Goal: Task Accomplishment & Management: Complete application form

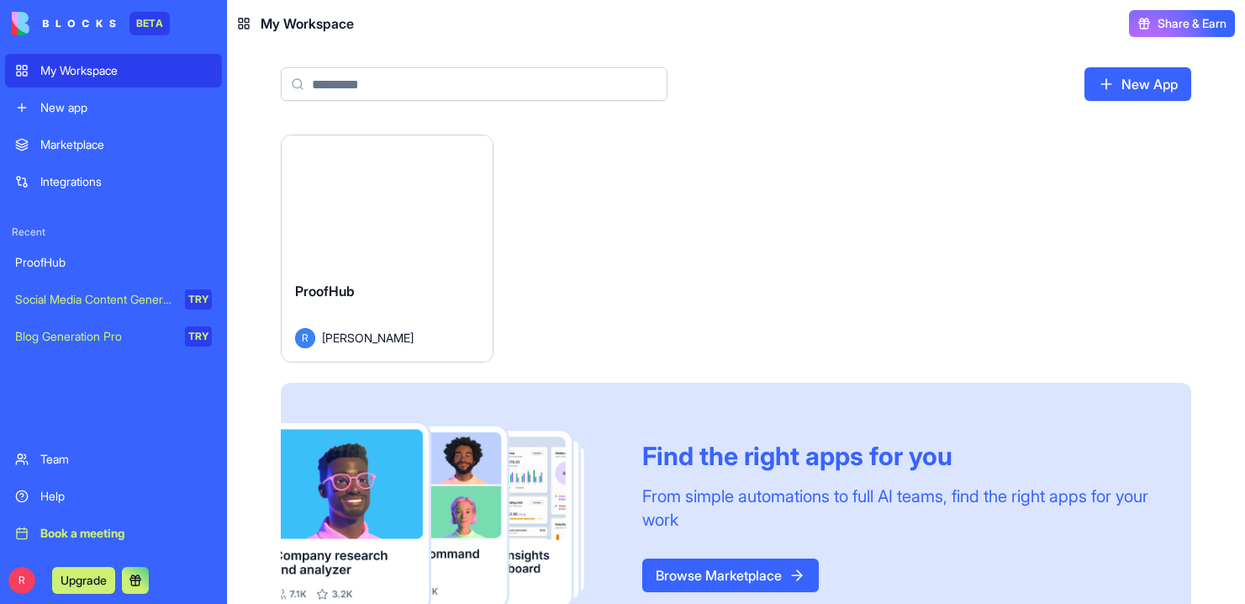
click at [403, 206] on button "Launch" at bounding box center [387, 201] width 126 height 34
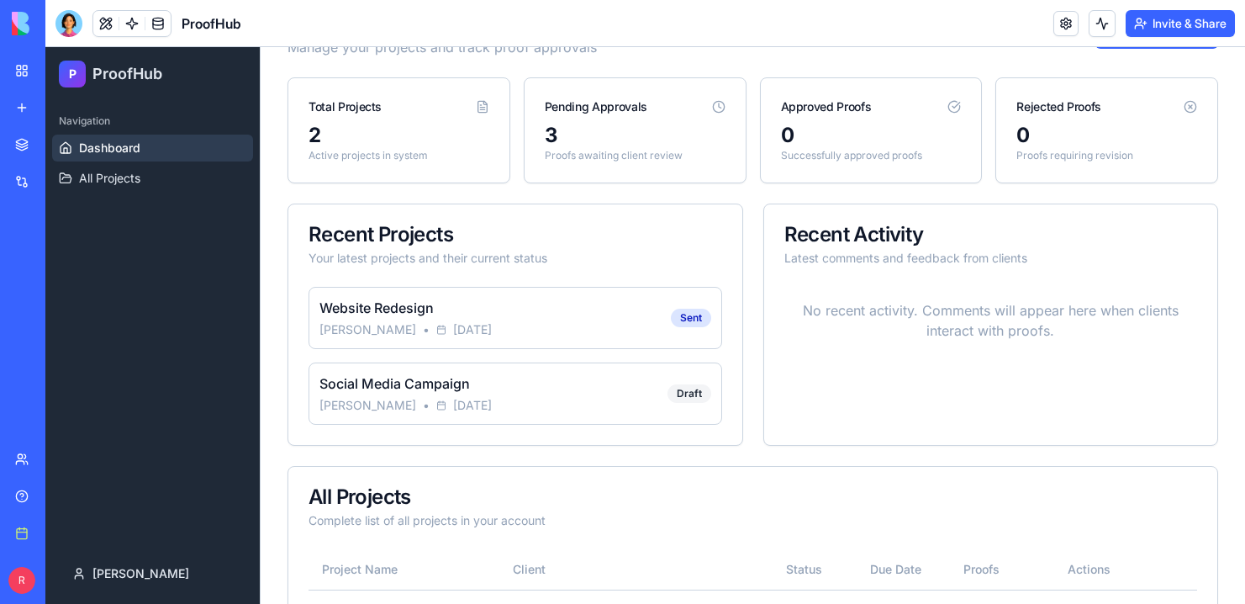
scroll to position [111, 0]
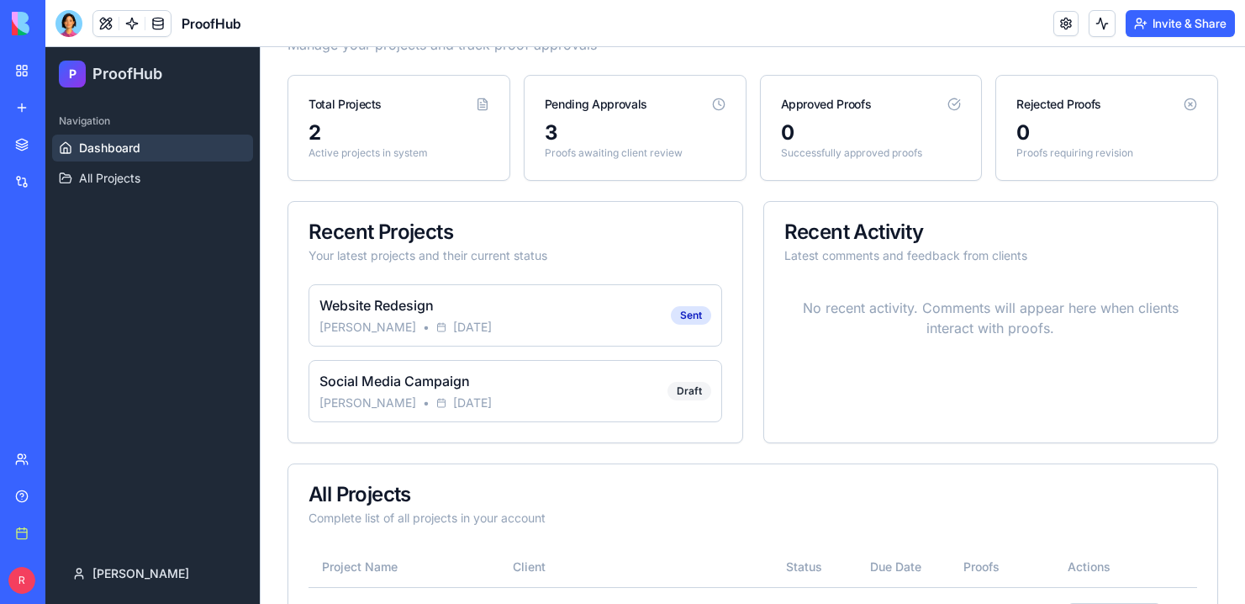
click at [453, 319] on span "[DATE]" at bounding box center [472, 327] width 39 height 17
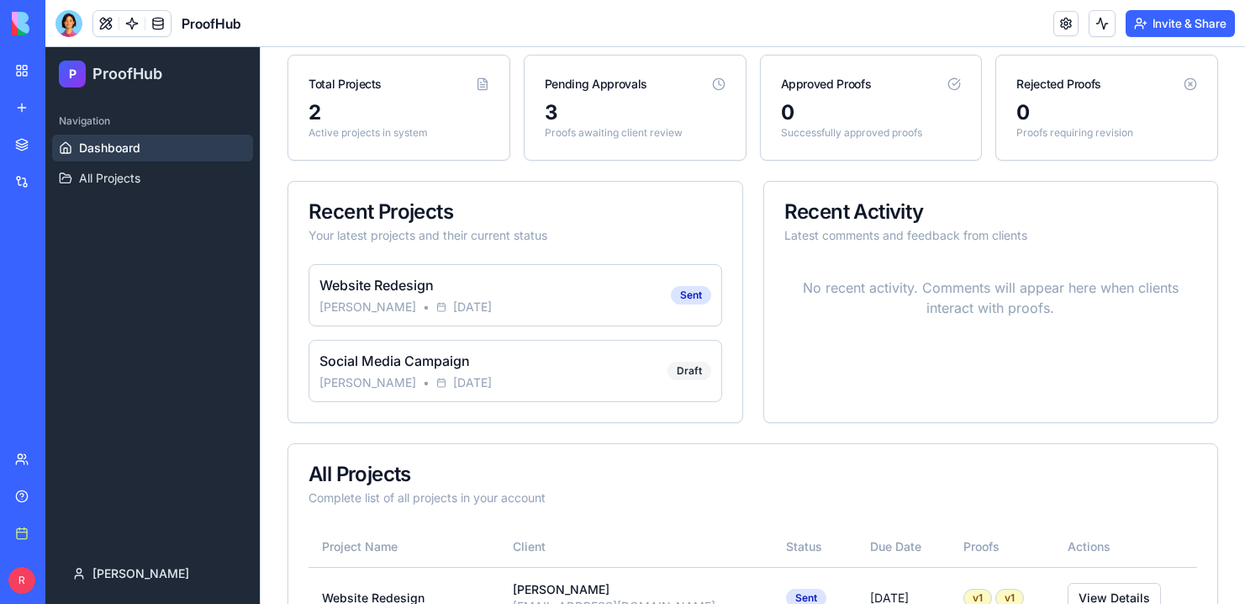
scroll to position [0, 0]
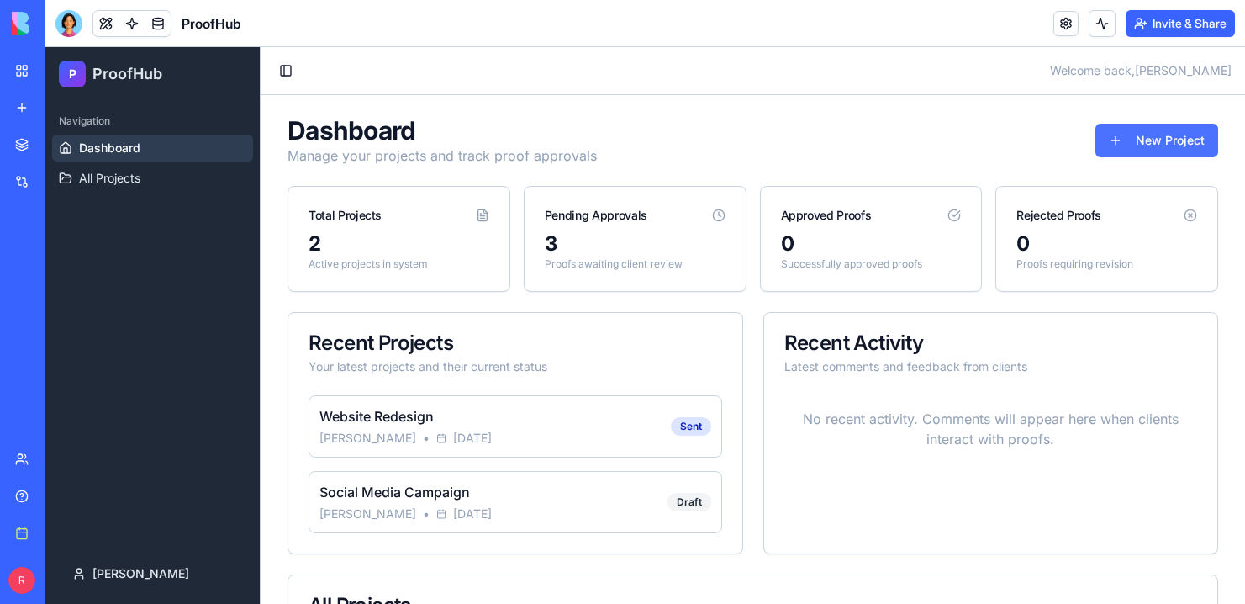
click at [1160, 148] on button "New Project" at bounding box center [1157, 141] width 123 height 34
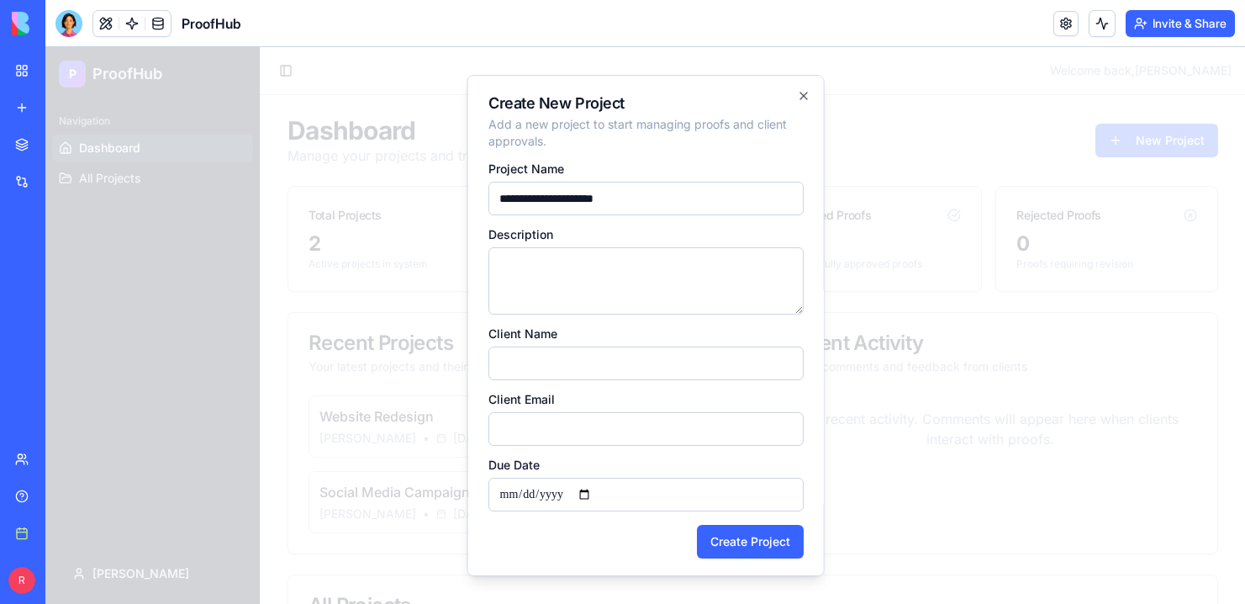
type input "**********"
click at [536, 283] on textarea "Description" at bounding box center [645, 280] width 315 height 67
type textarea "**********"
click at [546, 377] on input "Client Name" at bounding box center [645, 363] width 315 height 34
drag, startPoint x: 552, startPoint y: 196, endPoint x: 463, endPoint y: 198, distance: 88.3
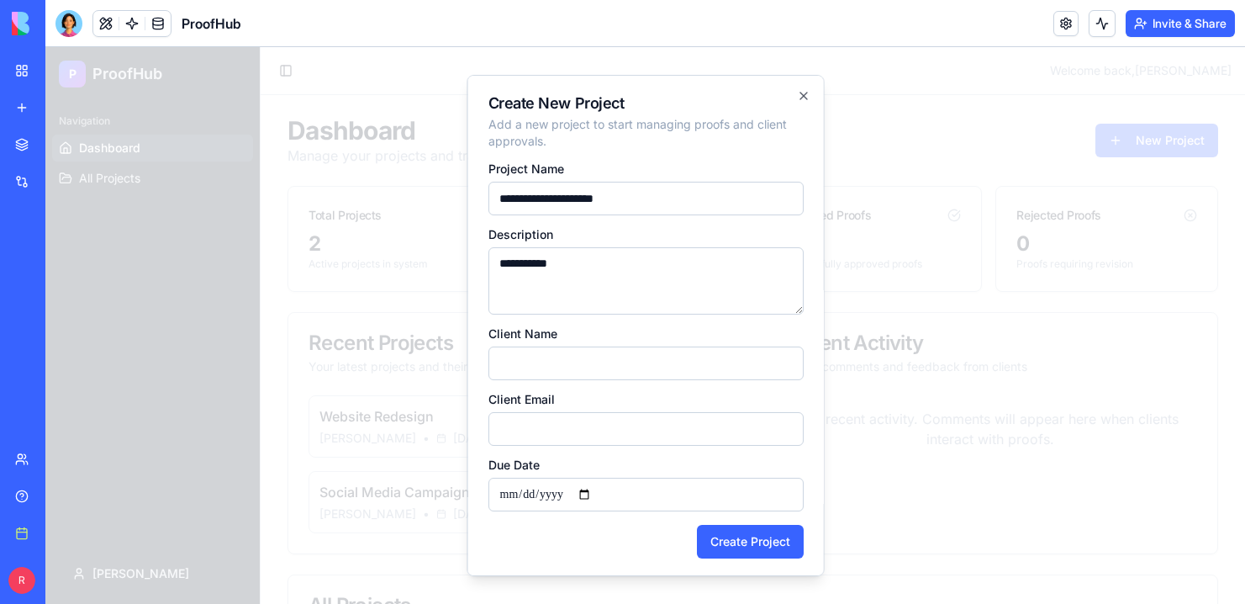
click at [463, 198] on body "**********" at bounding box center [645, 464] width 1200 height 835
click at [512, 357] on input "Client Name" at bounding box center [645, 363] width 315 height 34
paste input "*******"
type input "*******"
click at [517, 423] on input "Client Email" at bounding box center [645, 429] width 315 height 34
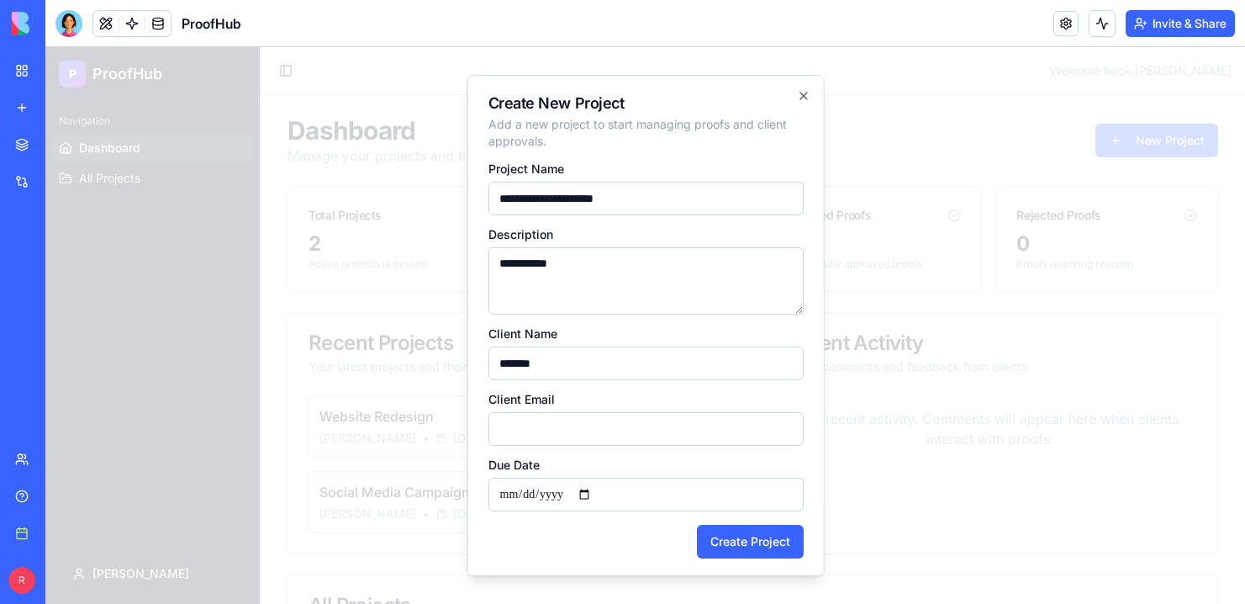
type input "**********"
click at [587, 499] on input "Due Date" at bounding box center [645, 495] width 315 height 34
click at [597, 494] on input "Due Date" at bounding box center [645, 495] width 315 height 34
type input "**********"
click at [726, 543] on button "Create Project" at bounding box center [749, 542] width 107 height 34
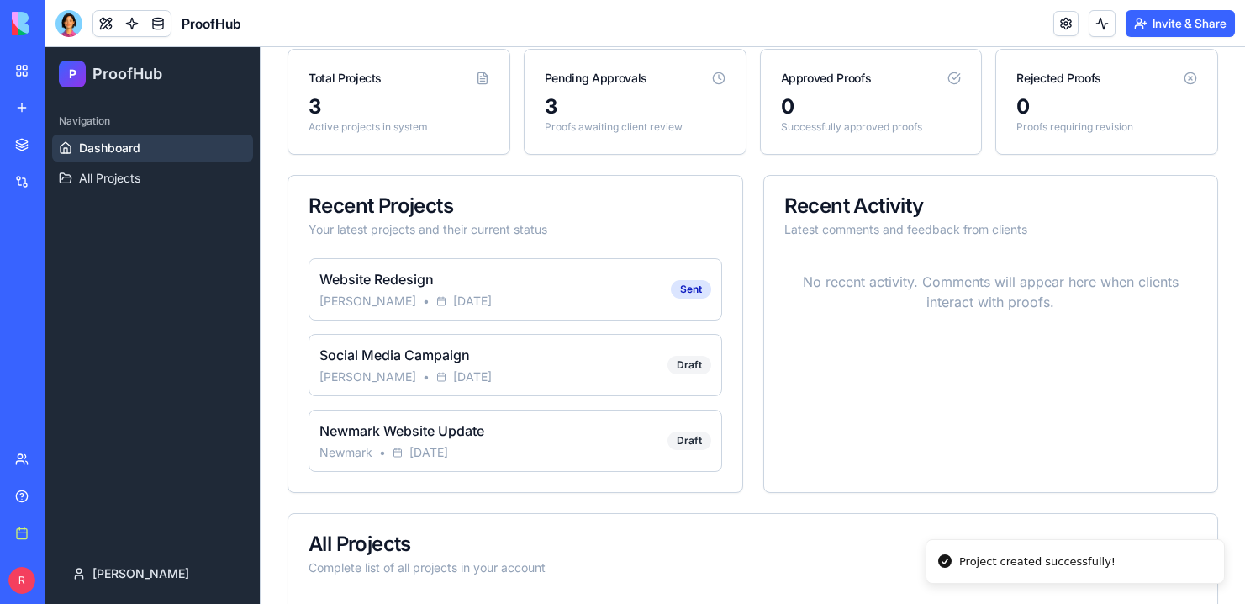
scroll to position [152, 0]
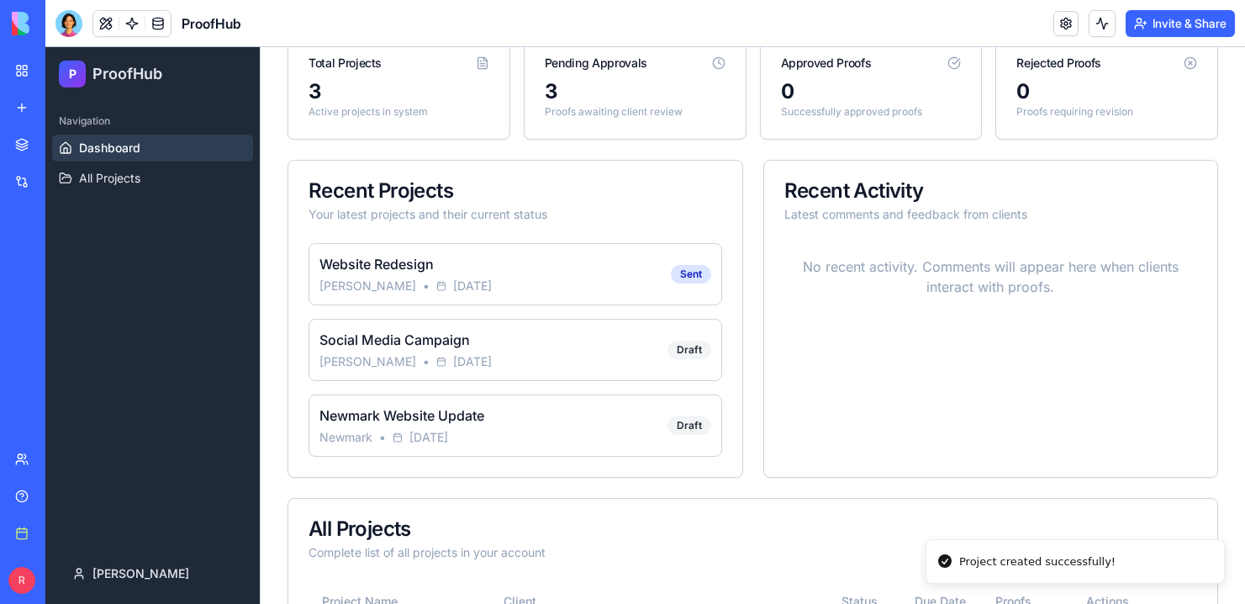
click at [555, 424] on div "Newmark Website Update Newmark • [DATE] Draft" at bounding box center [516, 425] width 414 height 62
click at [551, 425] on div "Newmark Website Update Newmark • [DATE] Draft" at bounding box center [516, 425] width 414 height 62
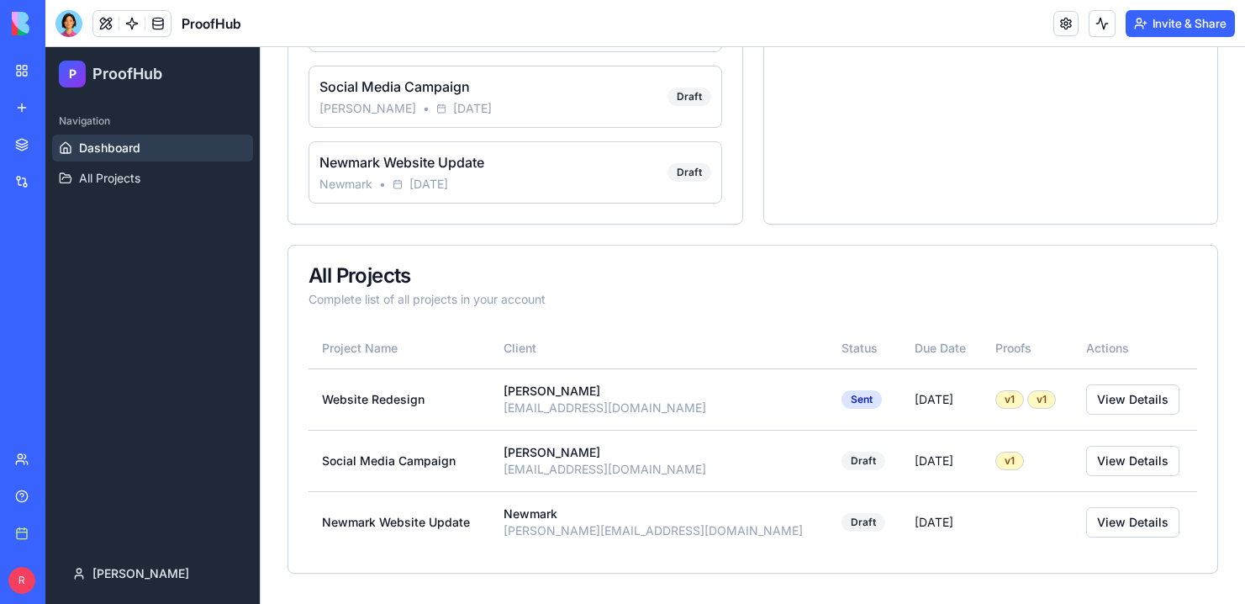
scroll to position [415, 0]
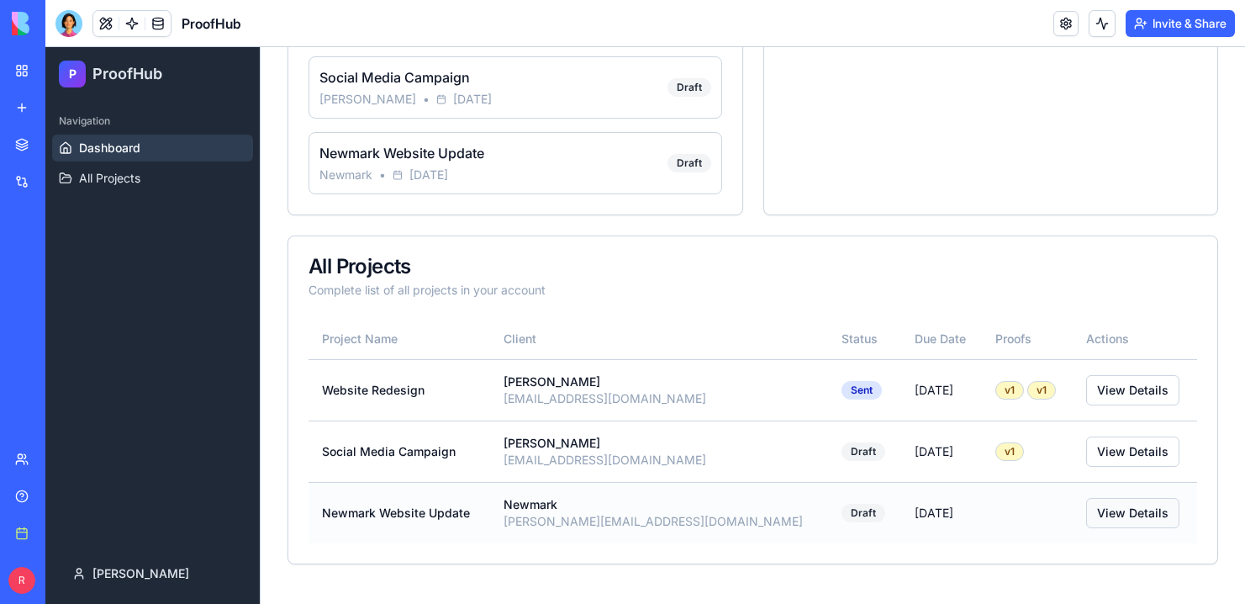
click at [1097, 510] on link "View Details" at bounding box center [1132, 513] width 93 height 30
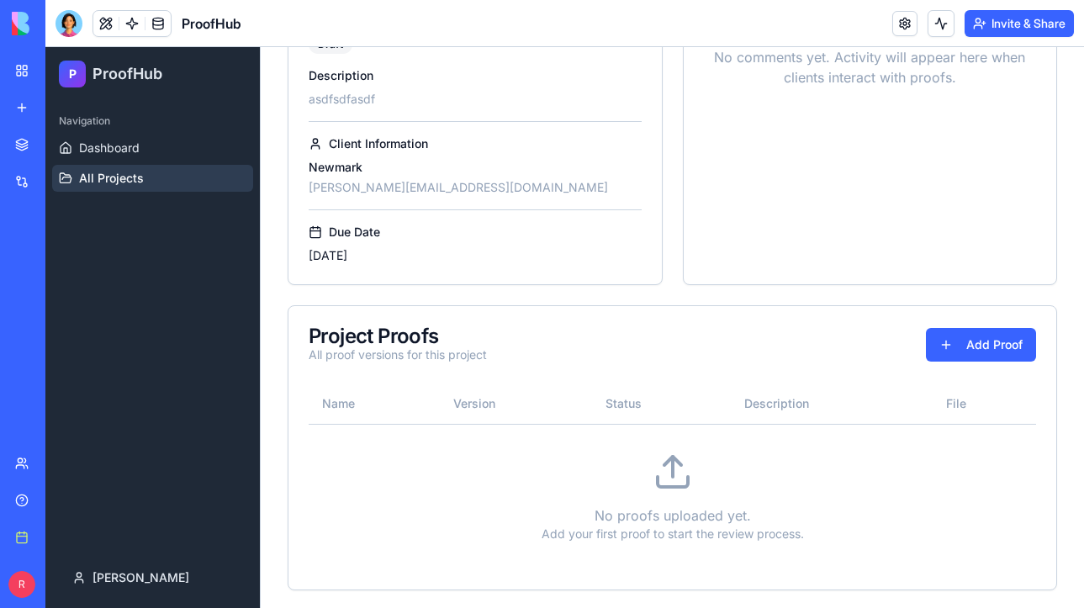
scroll to position [257, 0]
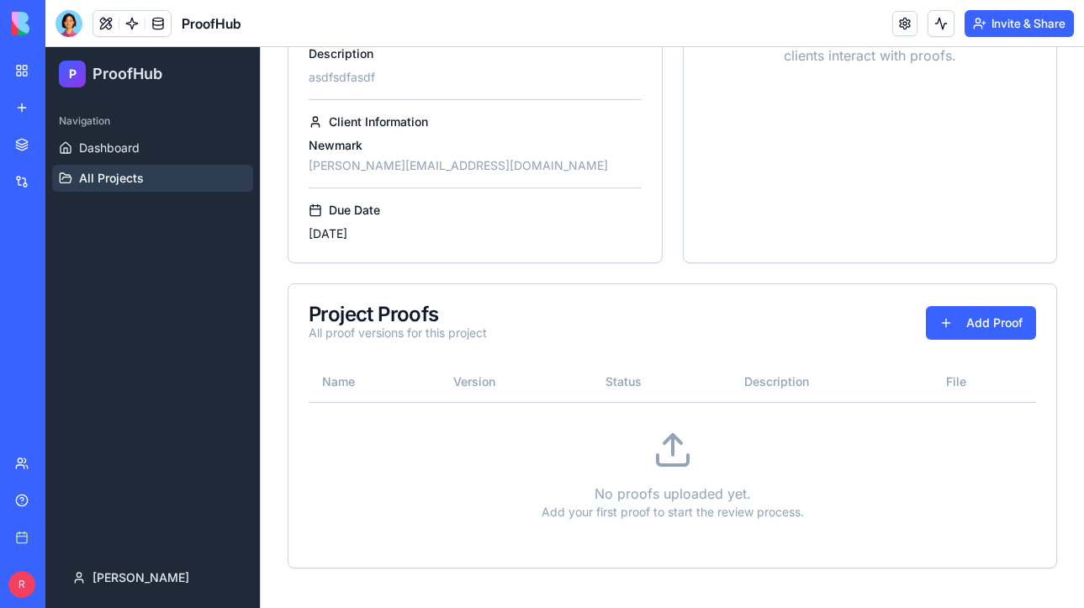
click at [682, 455] on icon at bounding box center [673, 450] width 40 height 40
click at [669, 449] on icon at bounding box center [673, 450] width 40 height 40
click at [952, 328] on button "Add Proof" at bounding box center [981, 323] width 110 height 34
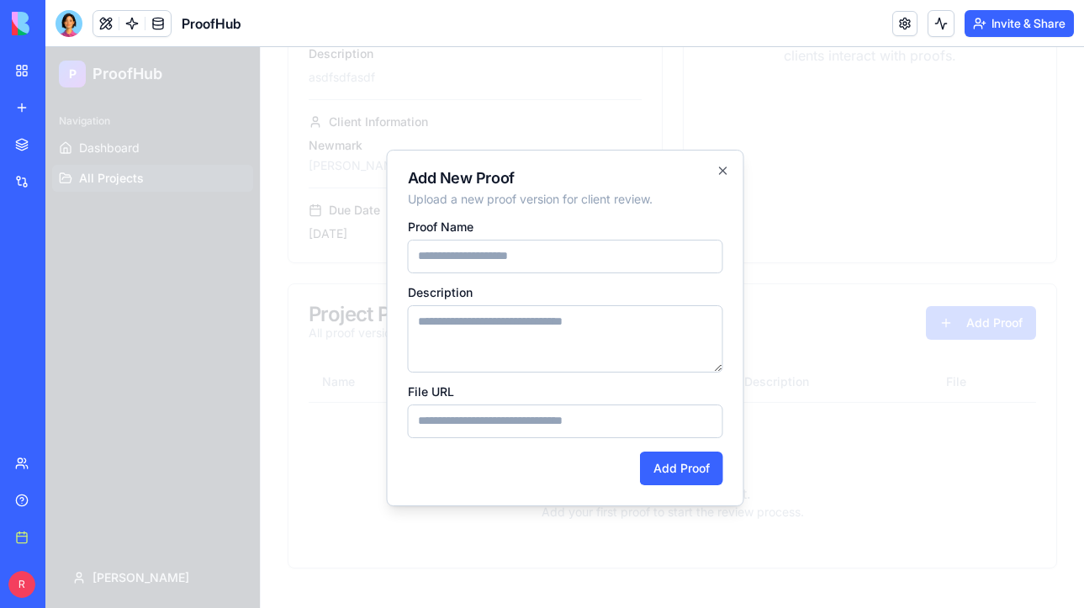
click at [466, 256] on input "Proof Name" at bounding box center [564, 257] width 315 height 34
type input "********"
click at [442, 326] on textarea "Description" at bounding box center [564, 338] width 315 height 67
type textarea "*******"
click at [452, 431] on input "File URL" at bounding box center [564, 421] width 315 height 34
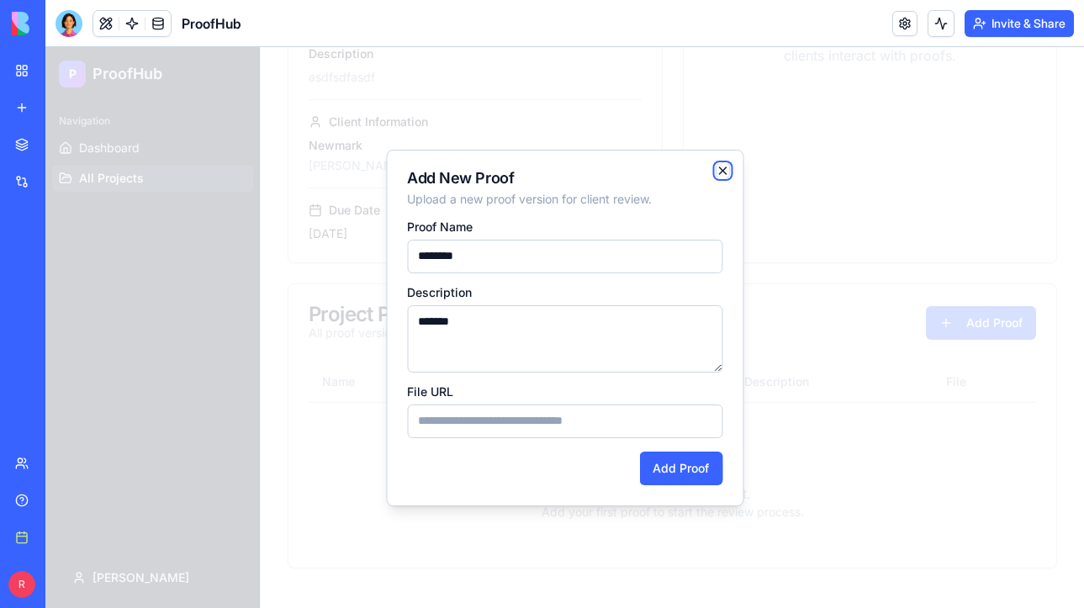
click at [725, 169] on icon "button" at bounding box center [722, 170] width 13 height 13
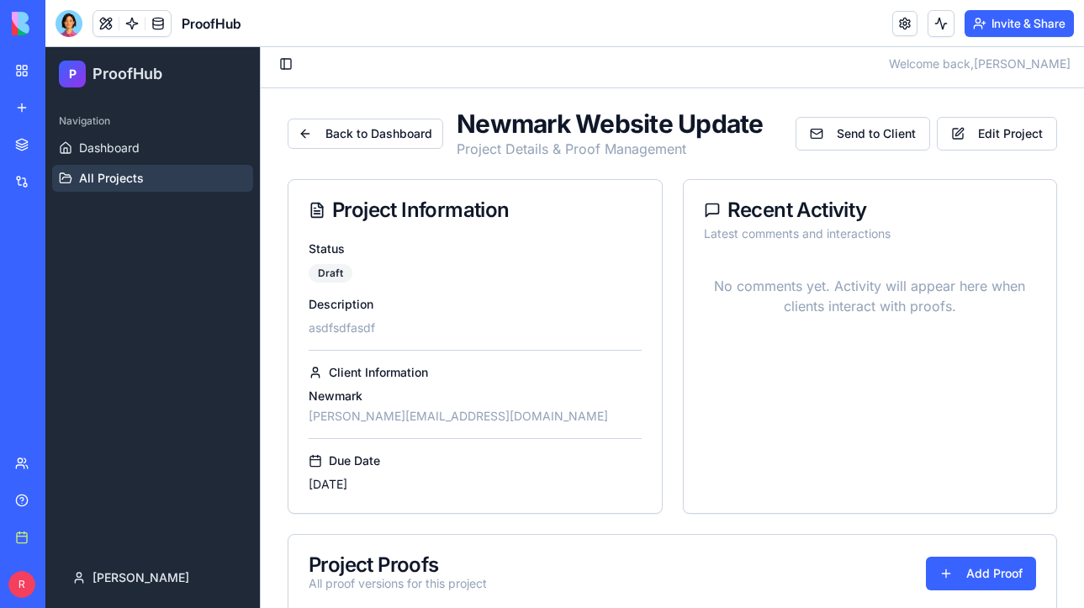
scroll to position [0, 0]
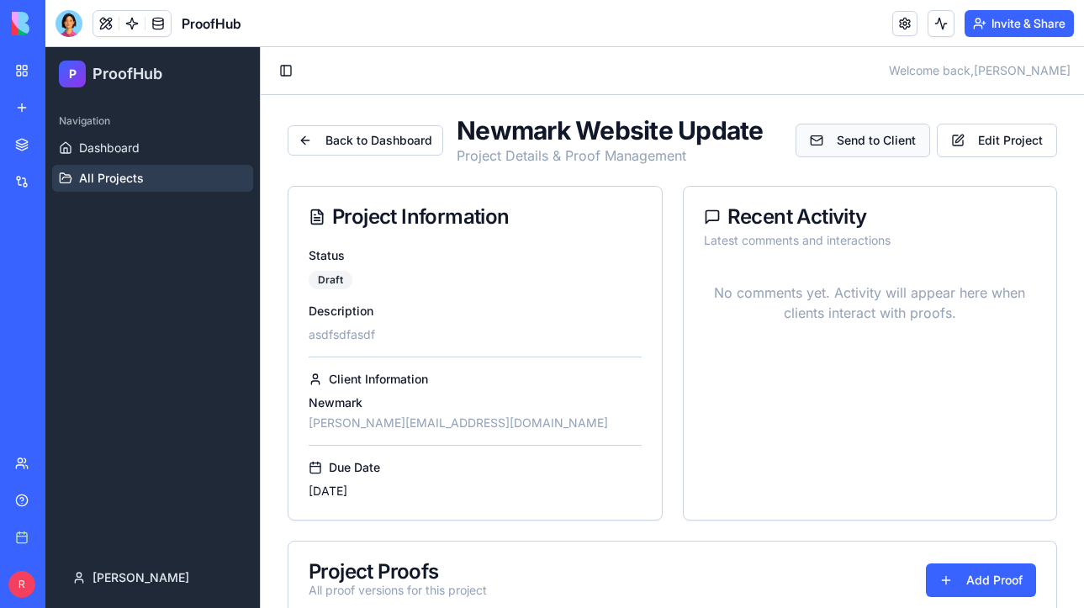
click at [848, 138] on button "Send to Client" at bounding box center [862, 141] width 135 height 34
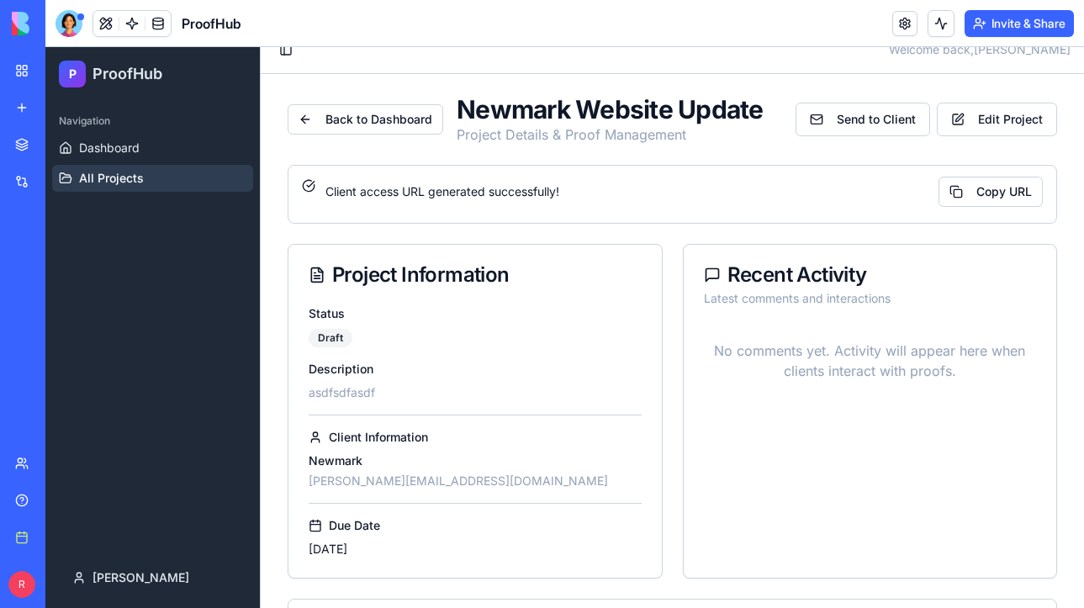
scroll to position [6, 0]
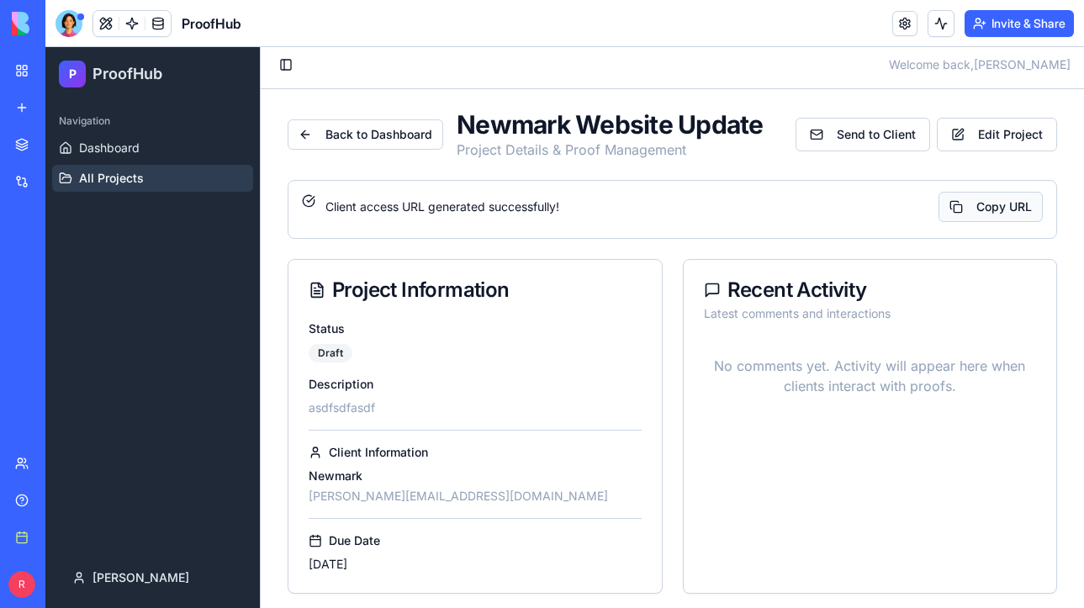
click at [1007, 204] on button "Copy URL" at bounding box center [990, 207] width 104 height 30
click at [999, 203] on button "Copy URL" at bounding box center [990, 207] width 104 height 30
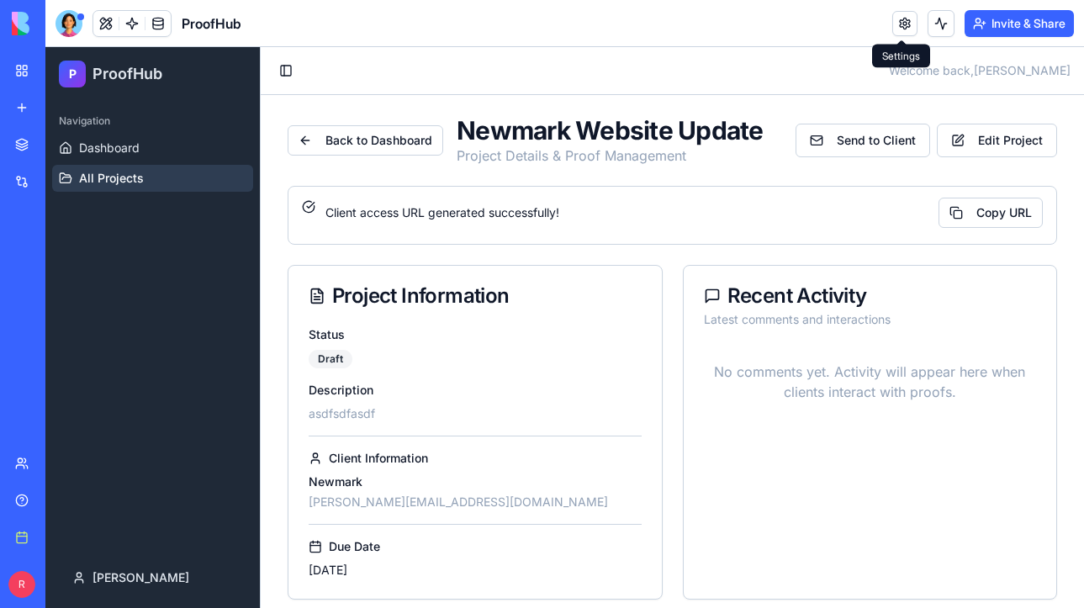
click at [902, 26] on link at bounding box center [904, 23] width 25 height 25
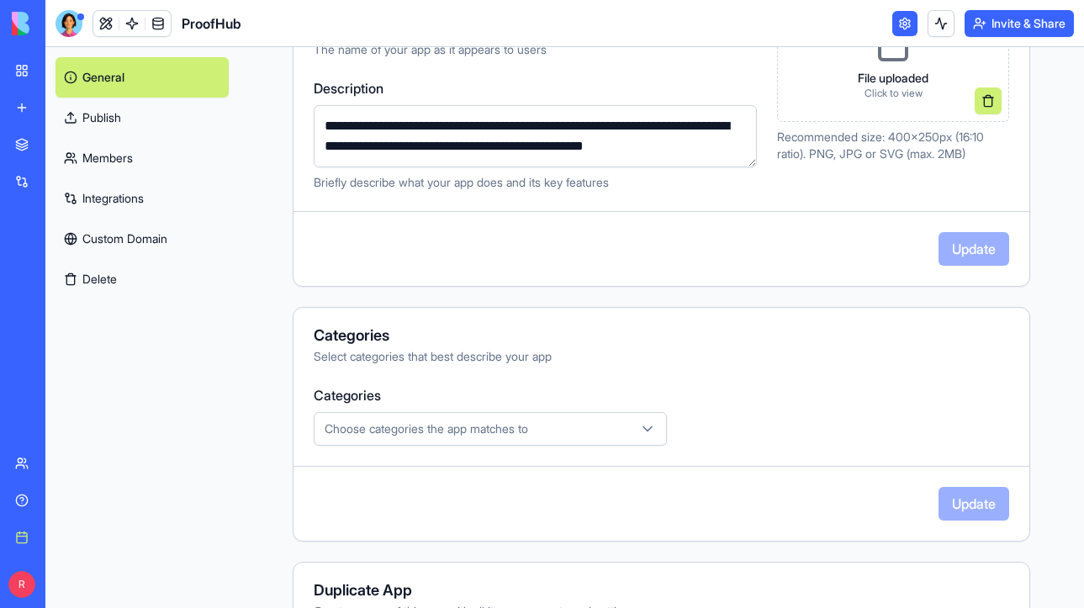
scroll to position [262, 0]
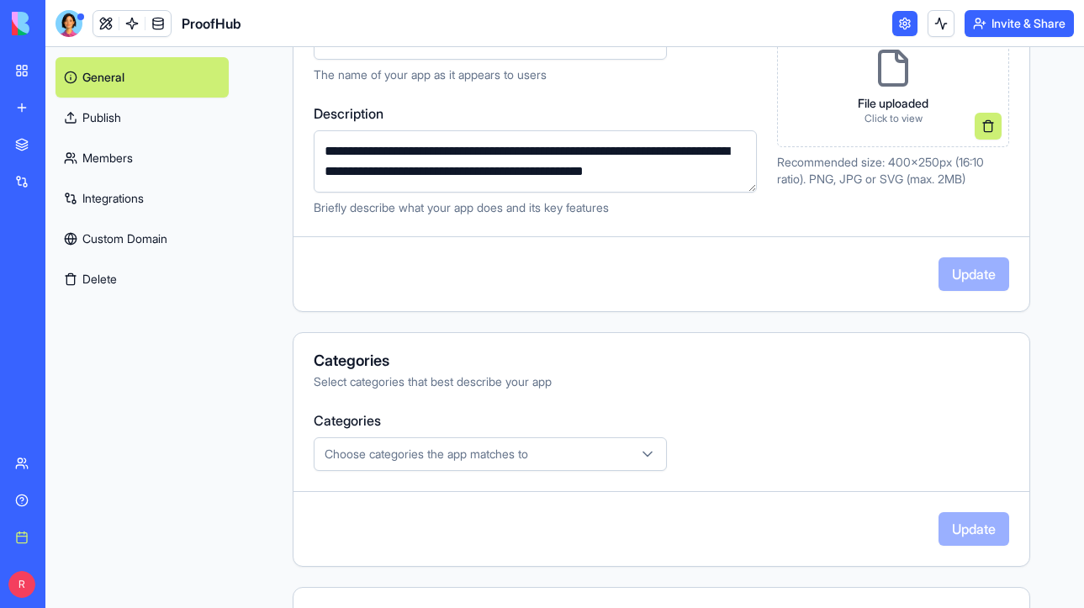
click at [113, 197] on link "Integrations" at bounding box center [141, 198] width 173 height 40
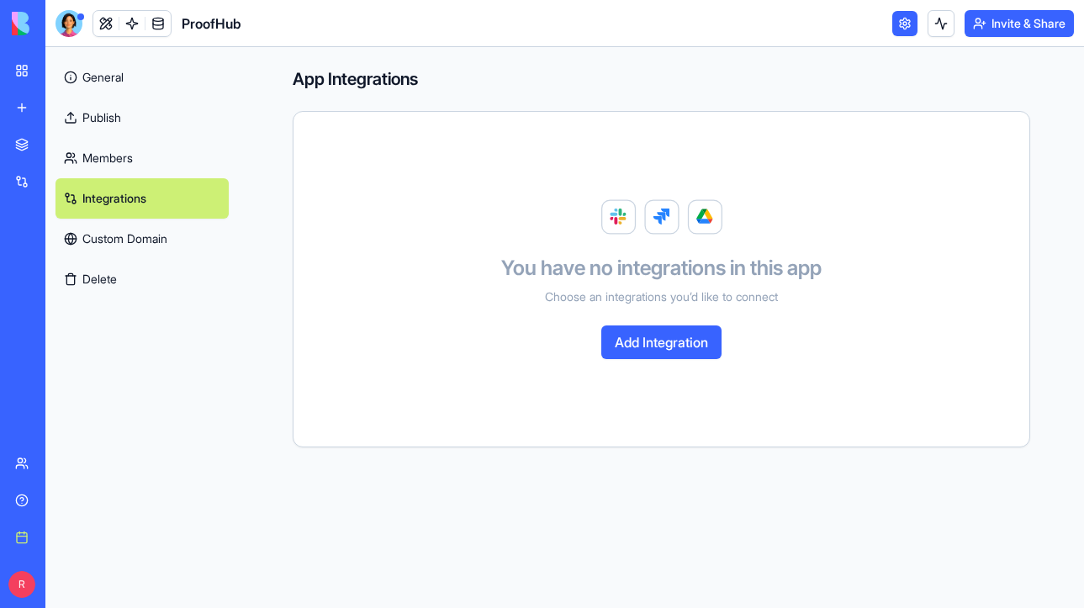
click at [649, 346] on button "Add Integration" at bounding box center [661, 342] width 120 height 34
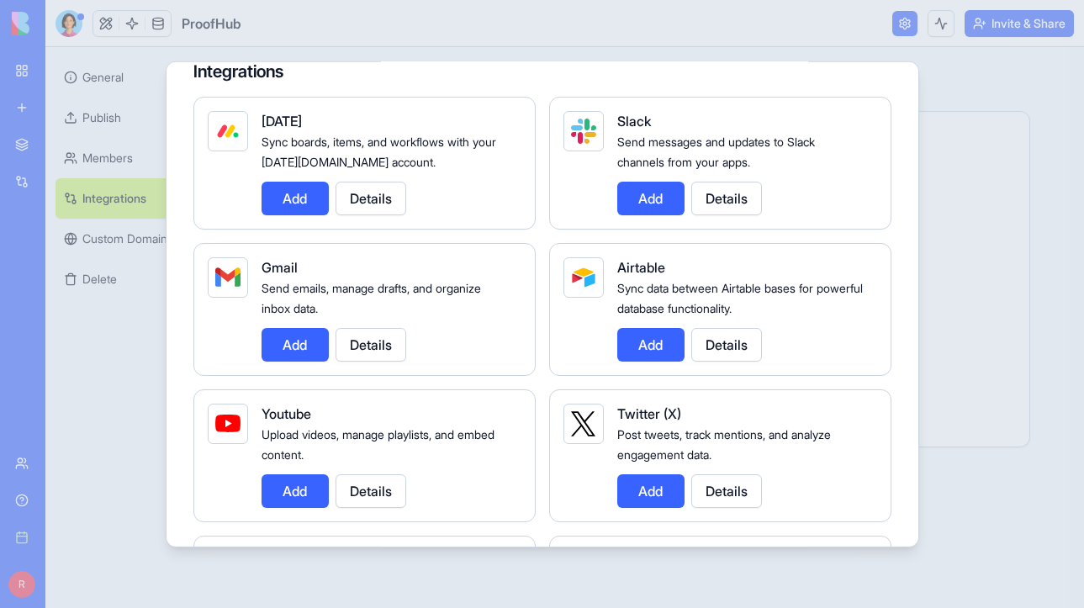
scroll to position [116, 0]
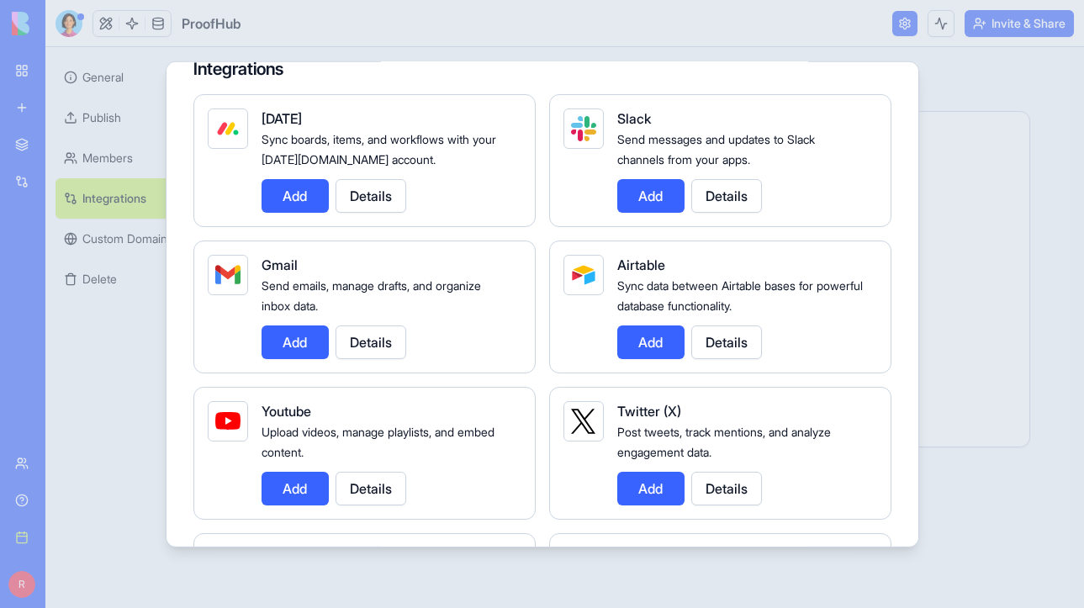
click at [295, 341] on button "Add" at bounding box center [295, 342] width 67 height 34
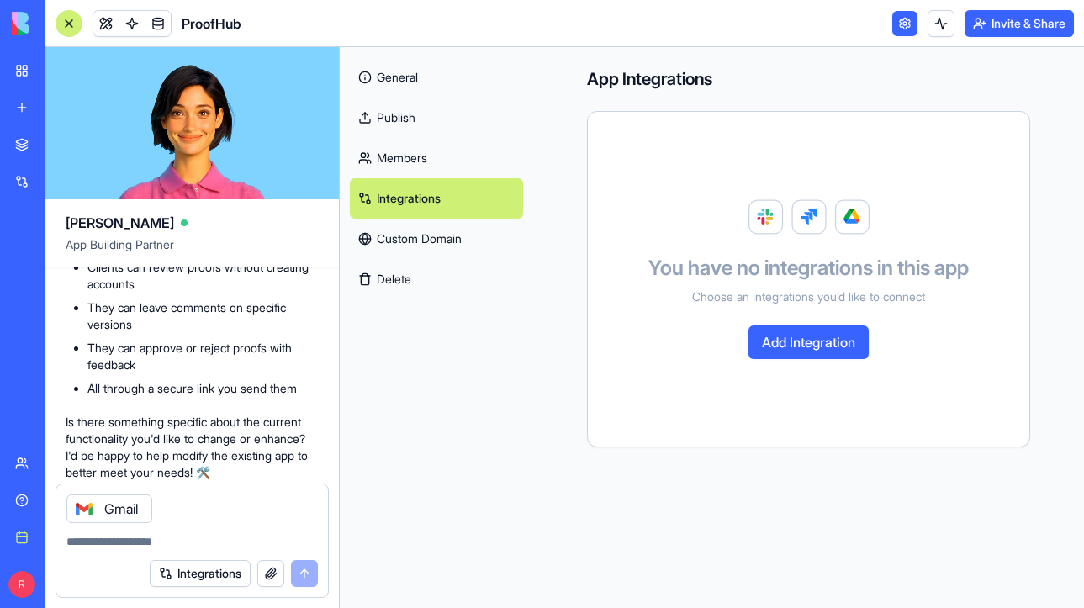
scroll to position [1131, 0]
click at [69, 20] on div at bounding box center [68, 23] width 27 height 27
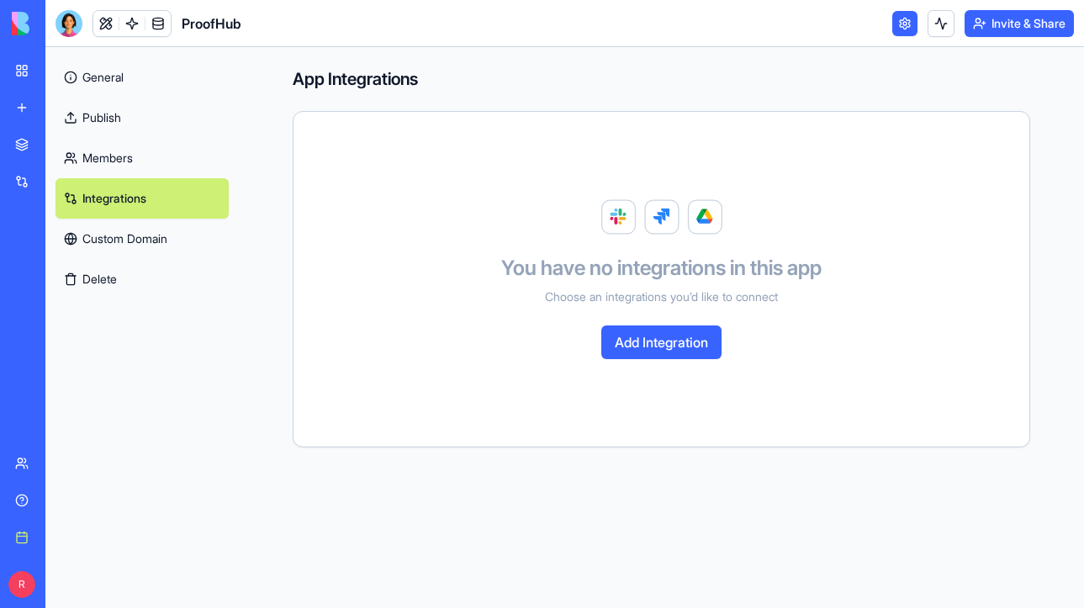
click at [25, 74] on link "My Workspace" at bounding box center [38, 71] width 67 height 34
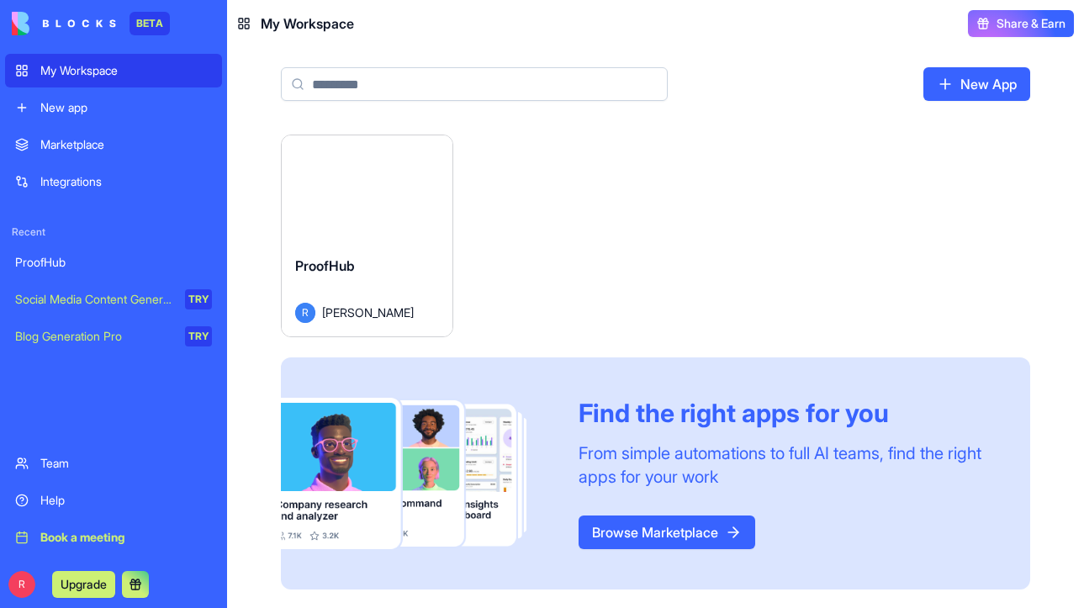
click at [333, 214] on div "Launch" at bounding box center [367, 188] width 171 height 107
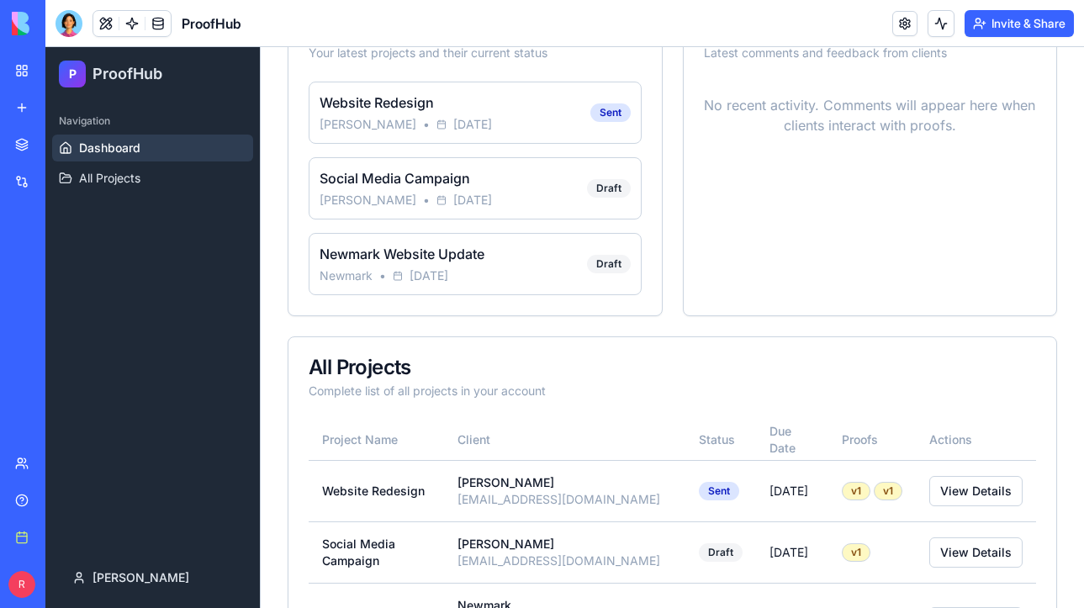
scroll to position [424, 0]
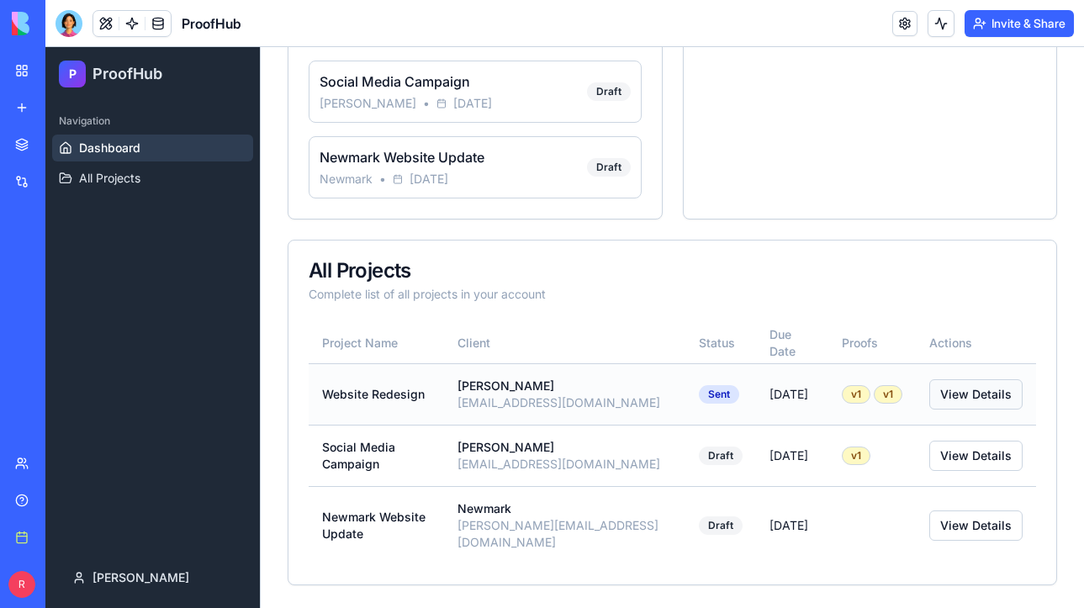
click at [944, 397] on link "View Details" at bounding box center [975, 394] width 93 height 30
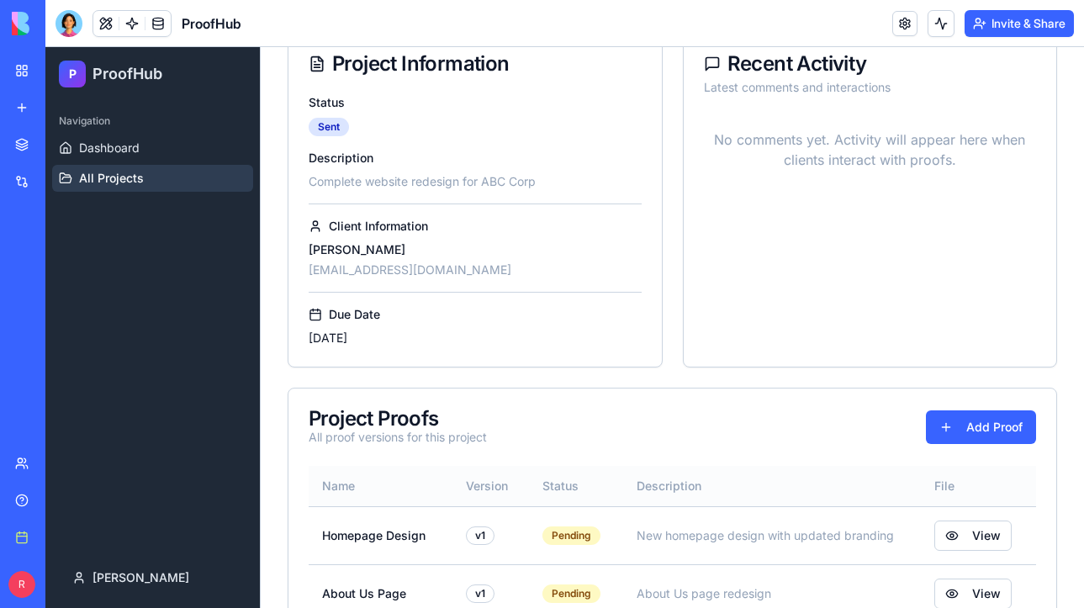
scroll to position [228, 0]
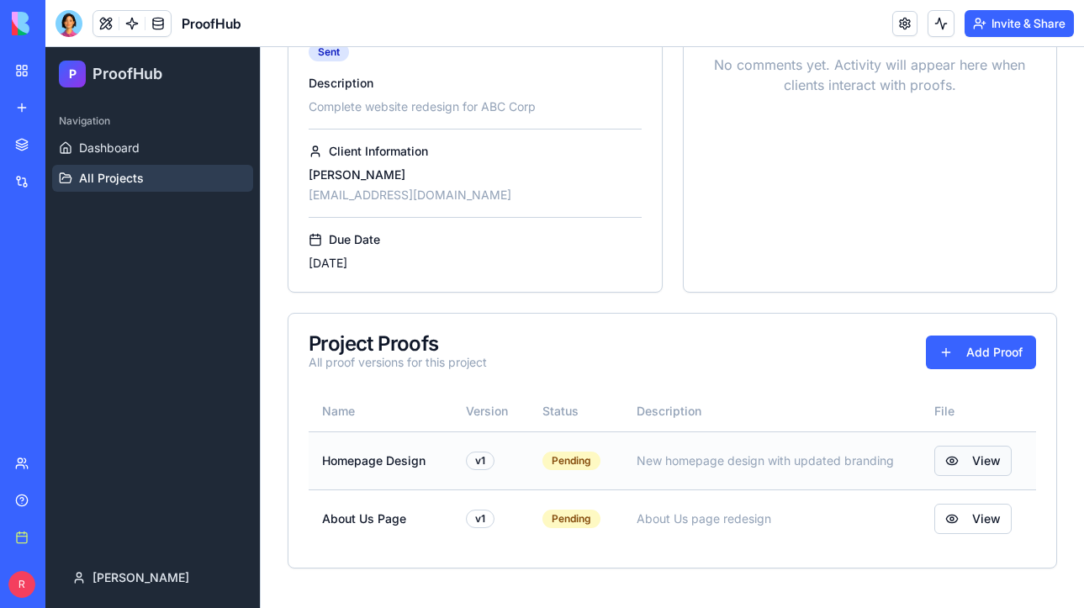
click at [980, 466] on link "View" at bounding box center [972, 461] width 77 height 30
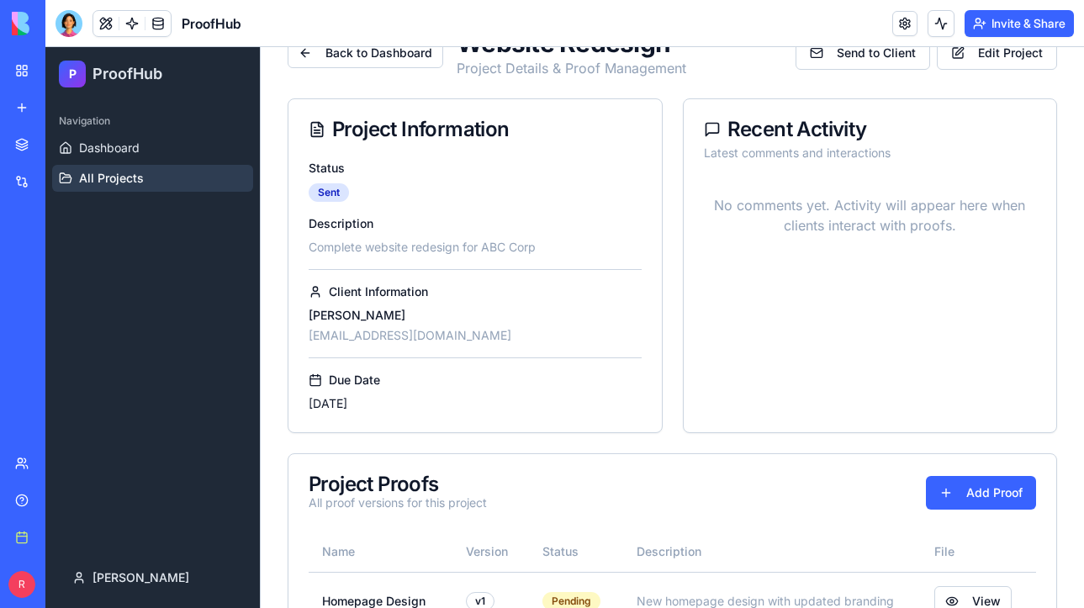
scroll to position [0, 0]
